Goal: Navigation & Orientation: Find specific page/section

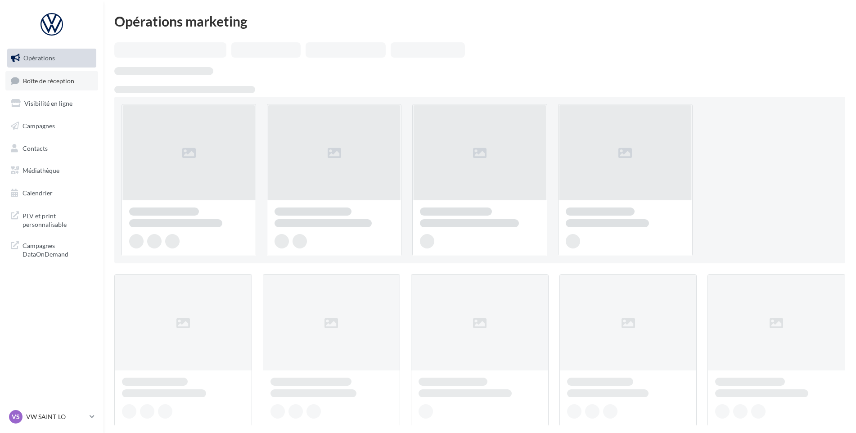
click at [72, 79] on span "Boîte de réception" at bounding box center [48, 80] width 51 height 8
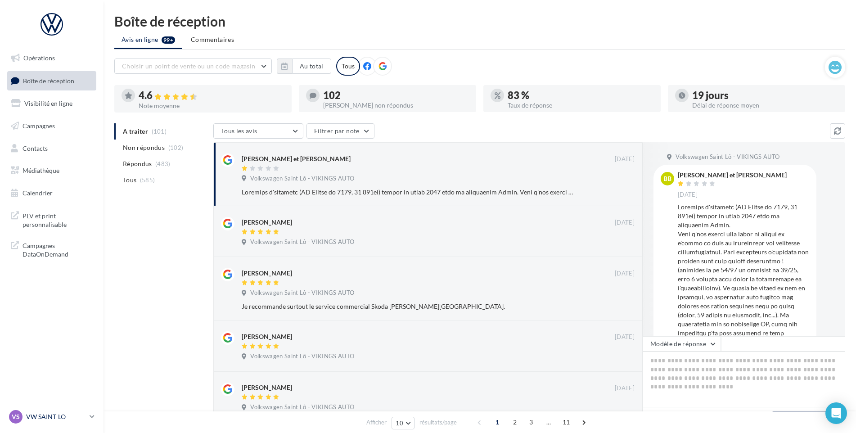
click at [59, 414] on p "VW SAINT-LO" at bounding box center [56, 416] width 60 height 9
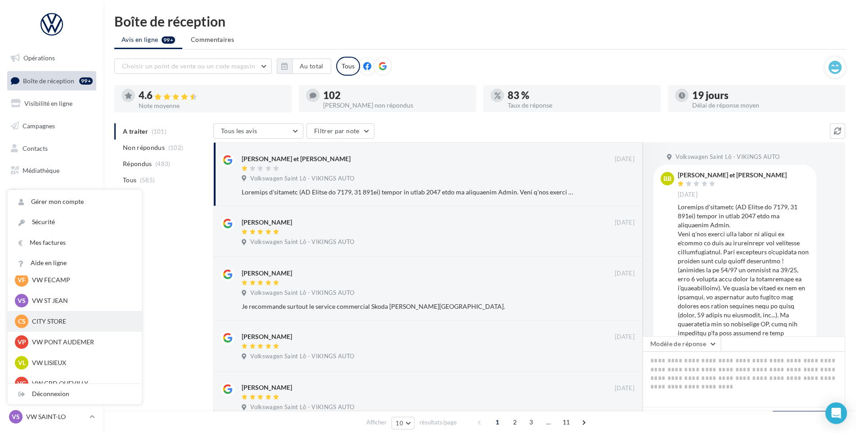
scroll to position [135, 0]
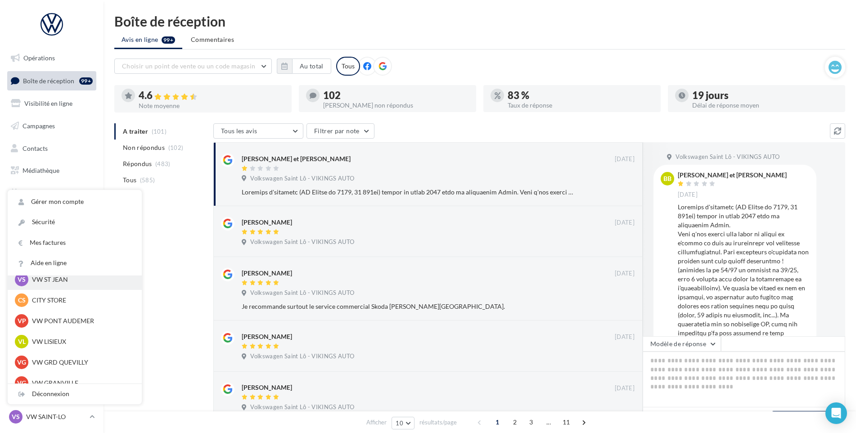
click at [64, 281] on p "VW ST JEAN" at bounding box center [81, 279] width 99 height 9
